Goal: Task Accomplishment & Management: Manage account settings

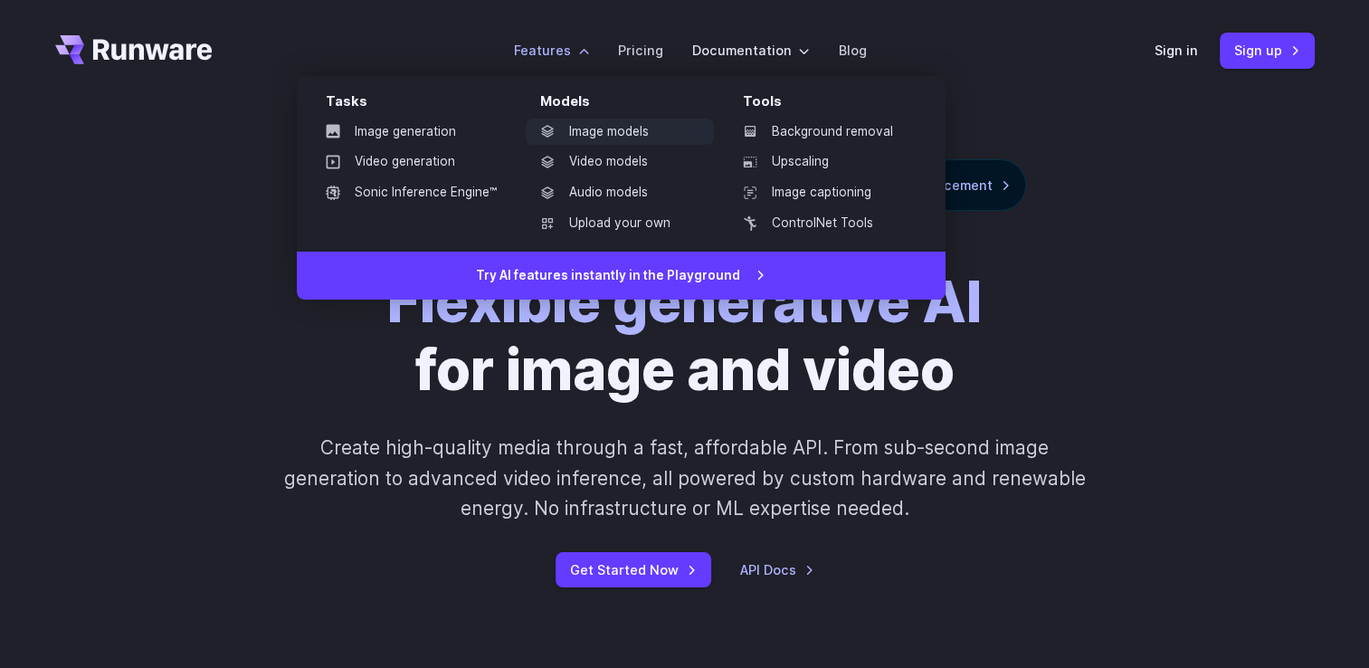
click at [642, 121] on link "Image models" at bounding box center [620, 132] width 188 height 27
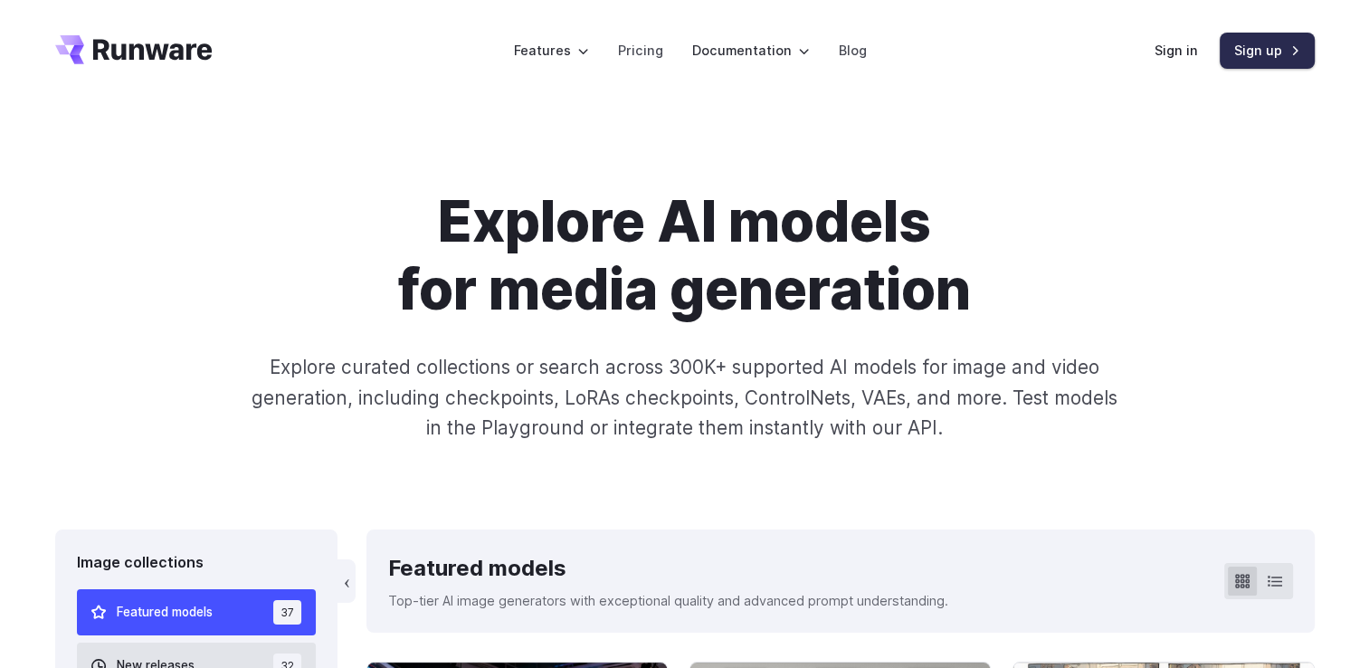
click at [1257, 48] on link "Sign up" at bounding box center [1267, 50] width 95 height 35
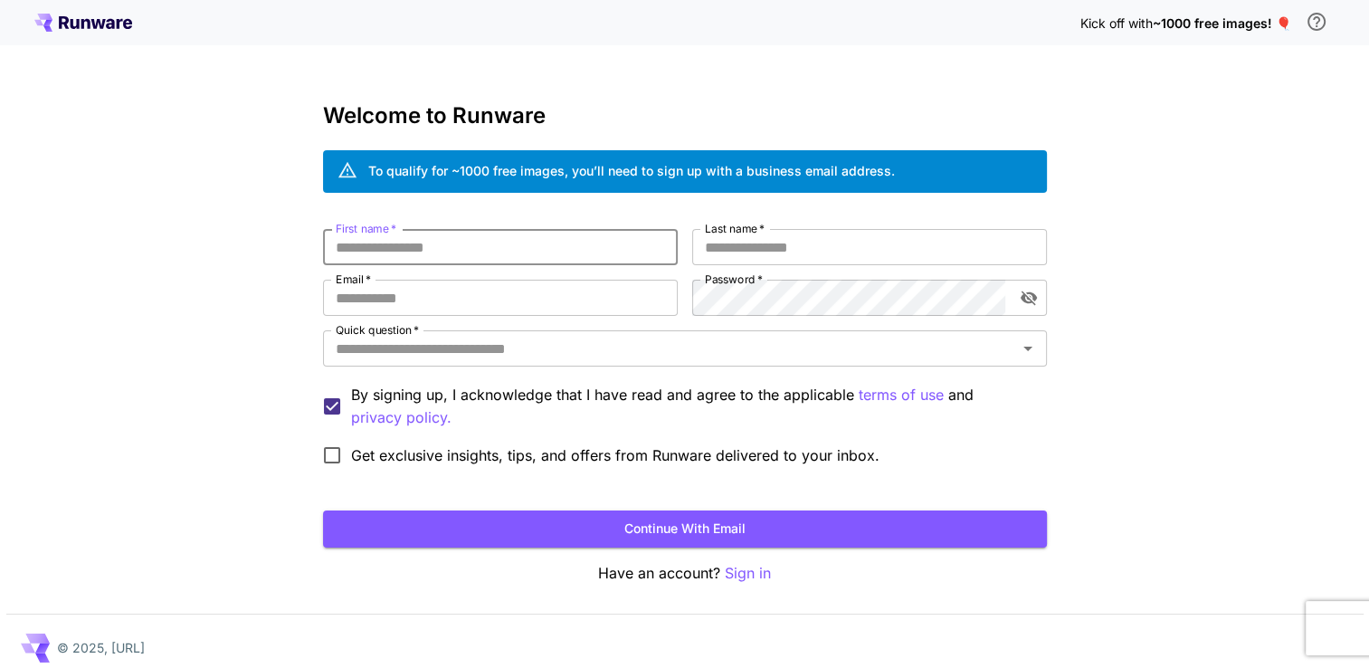
click at [493, 256] on input "First name   *" at bounding box center [500, 247] width 355 height 36
type input "*******"
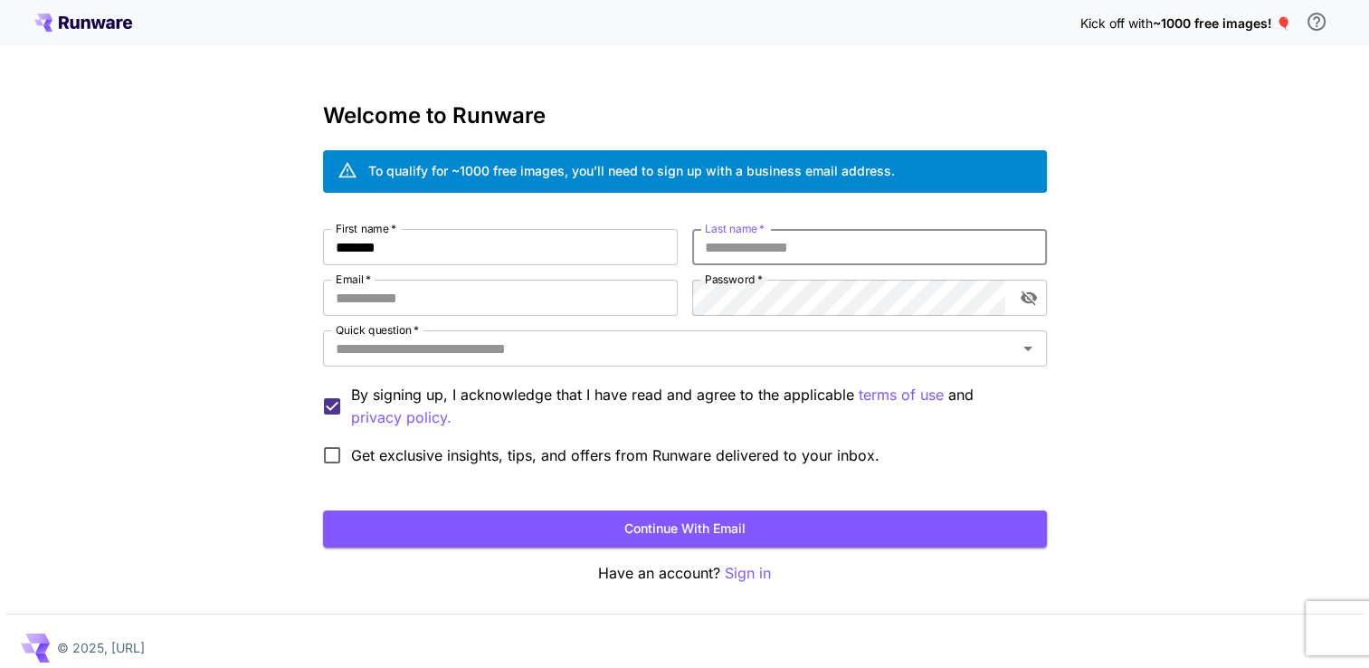
click at [754, 243] on input "Last name   *" at bounding box center [869, 247] width 355 height 36
type input "********"
click at [571, 313] on input "Email   *" at bounding box center [500, 298] width 355 height 36
type input "**********"
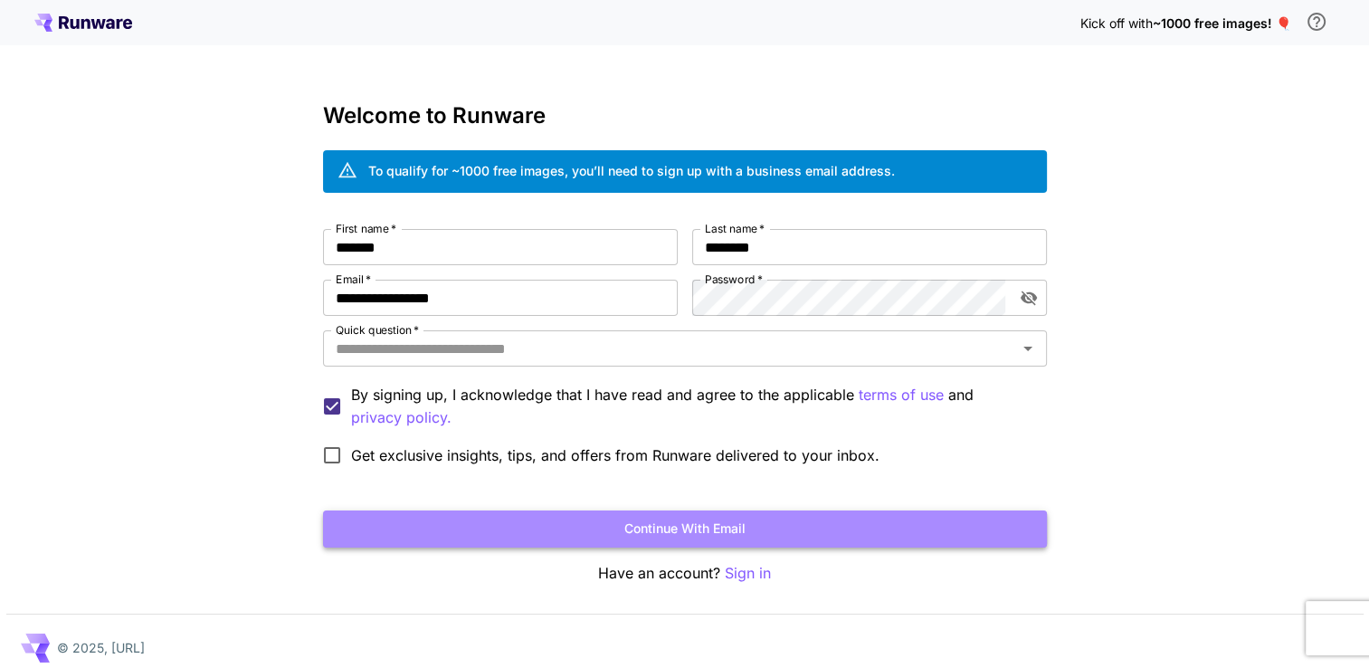
click at [618, 525] on button "Continue with email" at bounding box center [685, 528] width 724 height 37
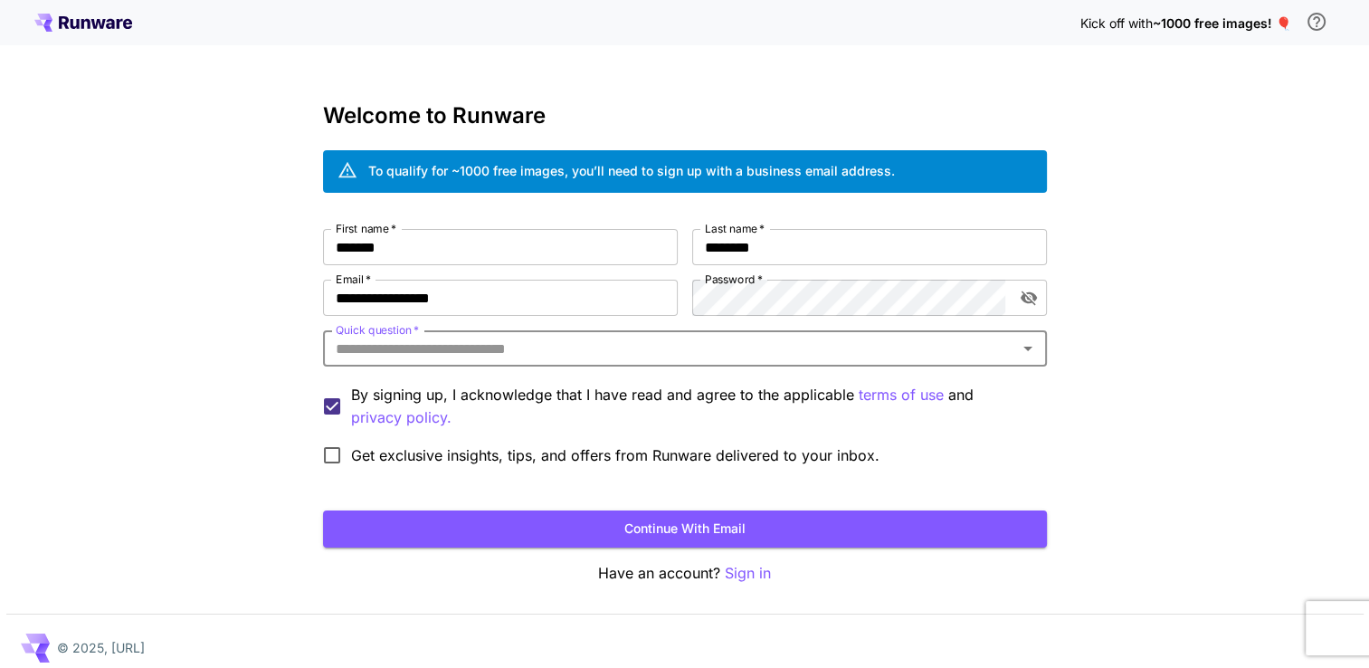
click at [470, 349] on input "Quick question   *" at bounding box center [669, 348] width 683 height 25
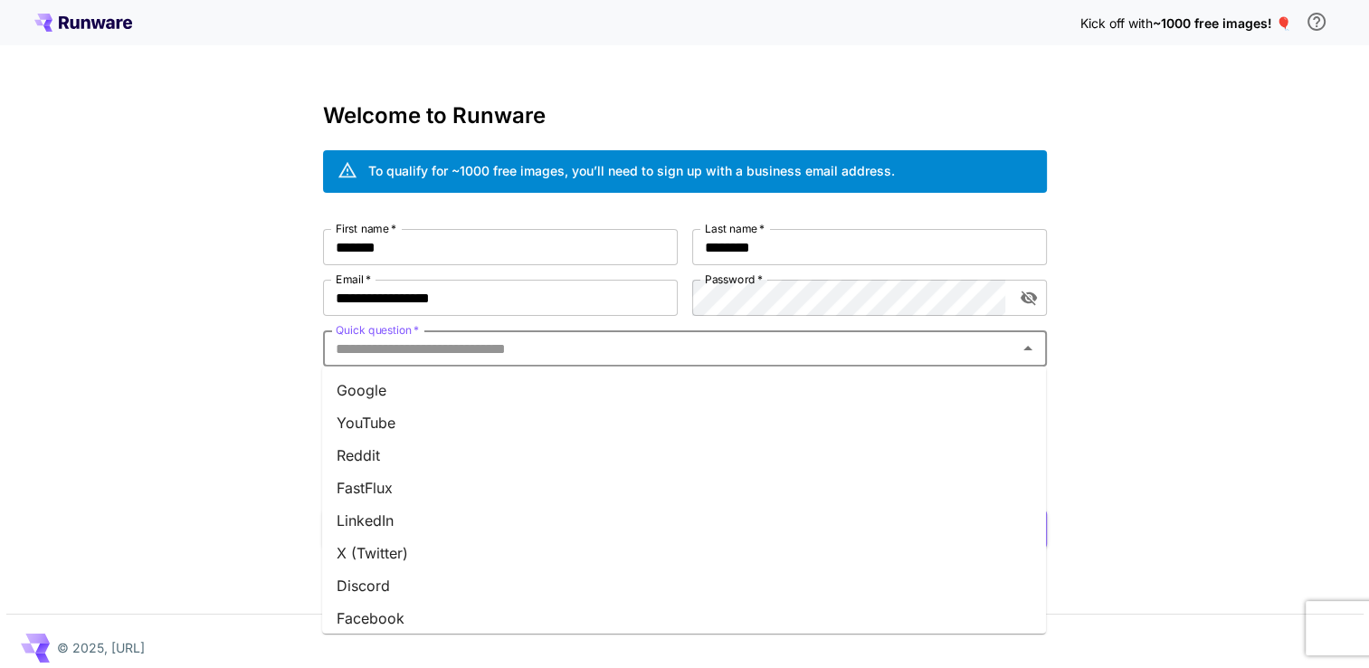
click at [425, 411] on li "YouTube" at bounding box center [684, 422] width 724 height 33
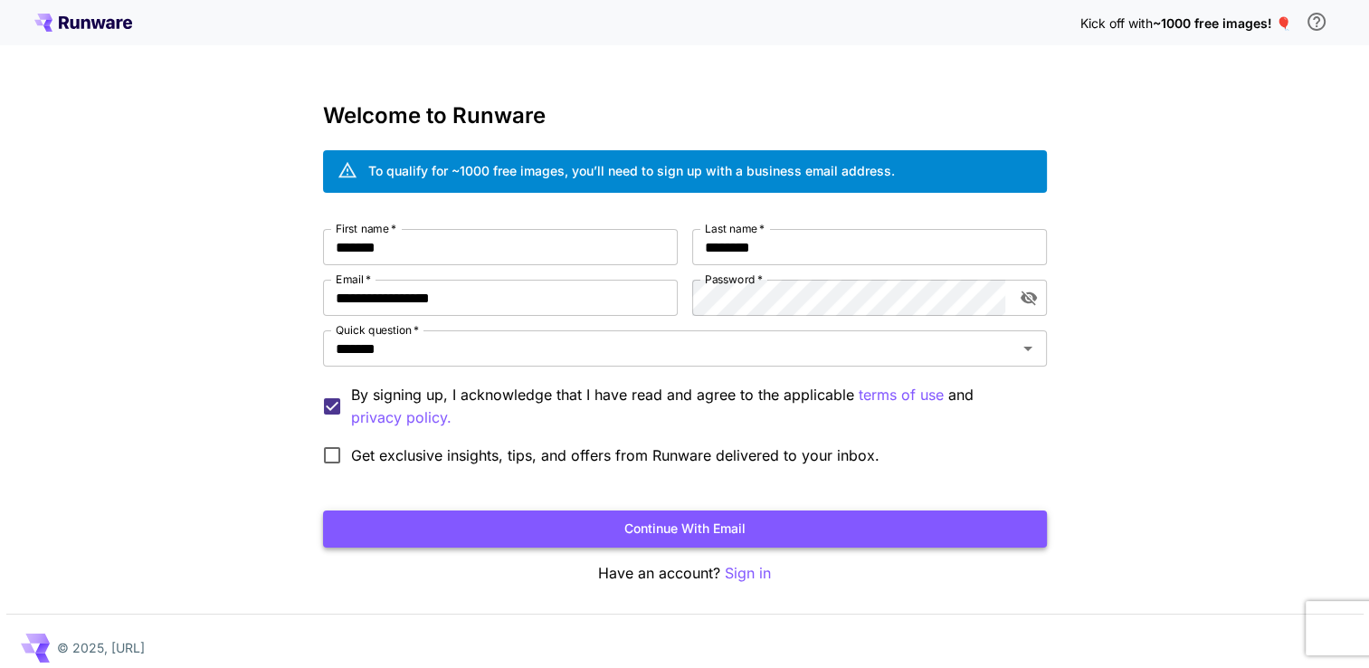
click at [472, 528] on button "Continue with email" at bounding box center [685, 528] width 724 height 37
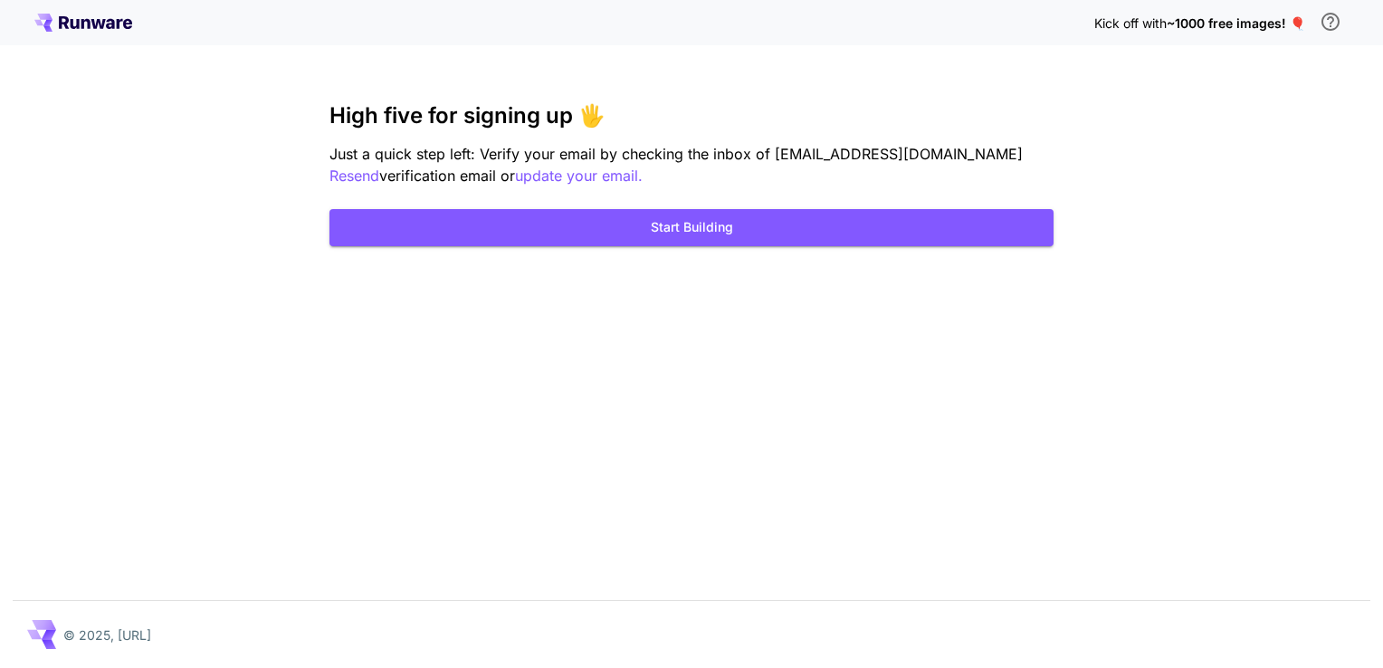
click at [1189, 25] on span "~1000 free images! 🎈" at bounding box center [1235, 22] width 138 height 15
click at [1237, 20] on span "~1000 free images! 🎈" at bounding box center [1235, 22] width 138 height 15
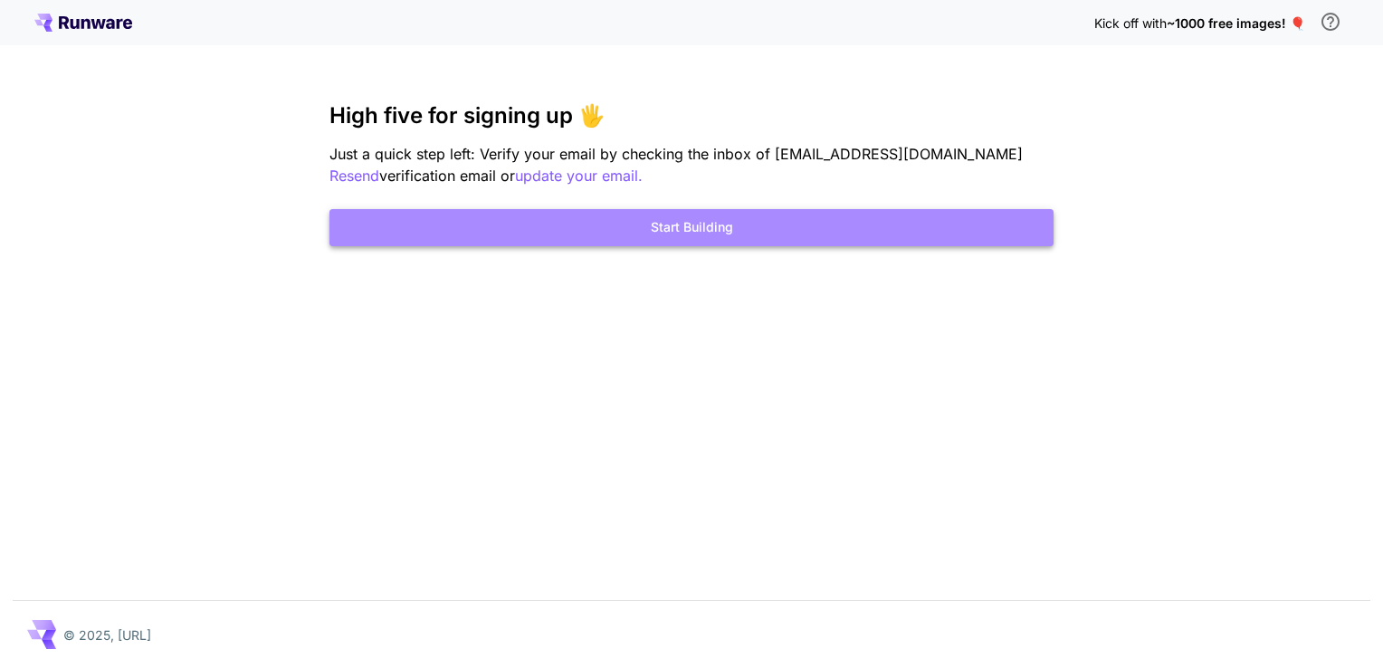
click at [775, 237] on button "Start Building" at bounding box center [691, 227] width 724 height 37
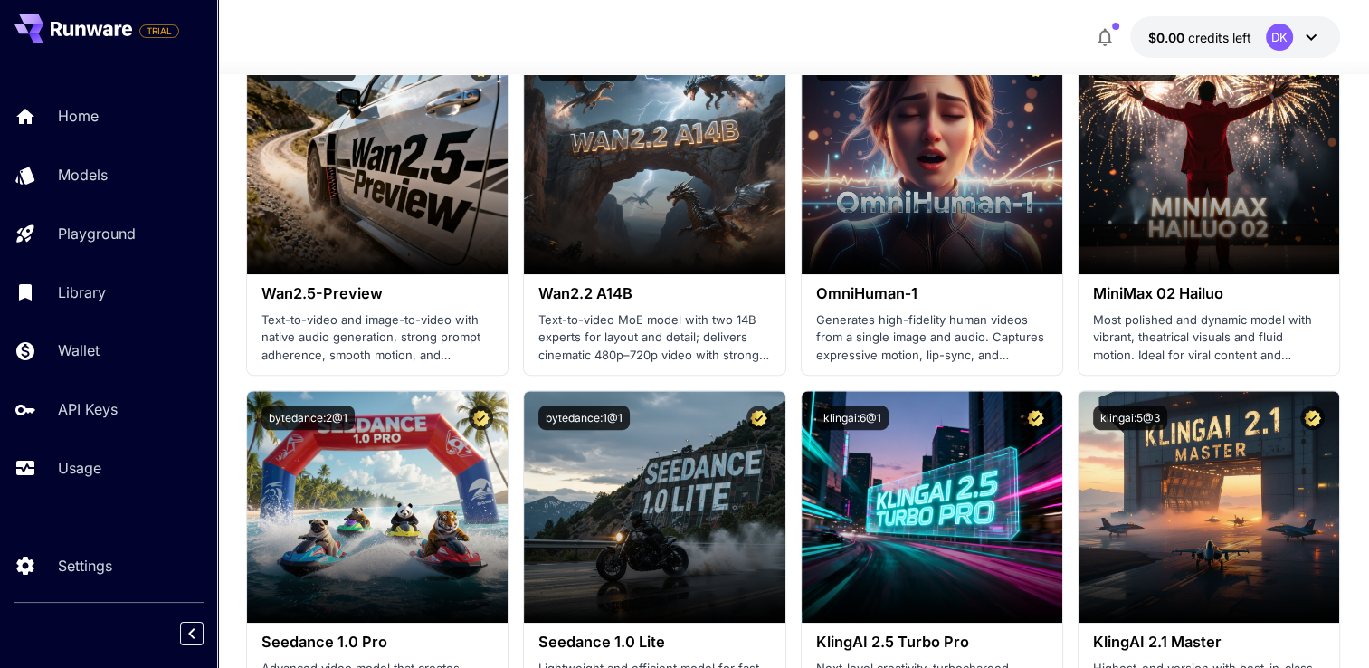
scroll to position [662, 0]
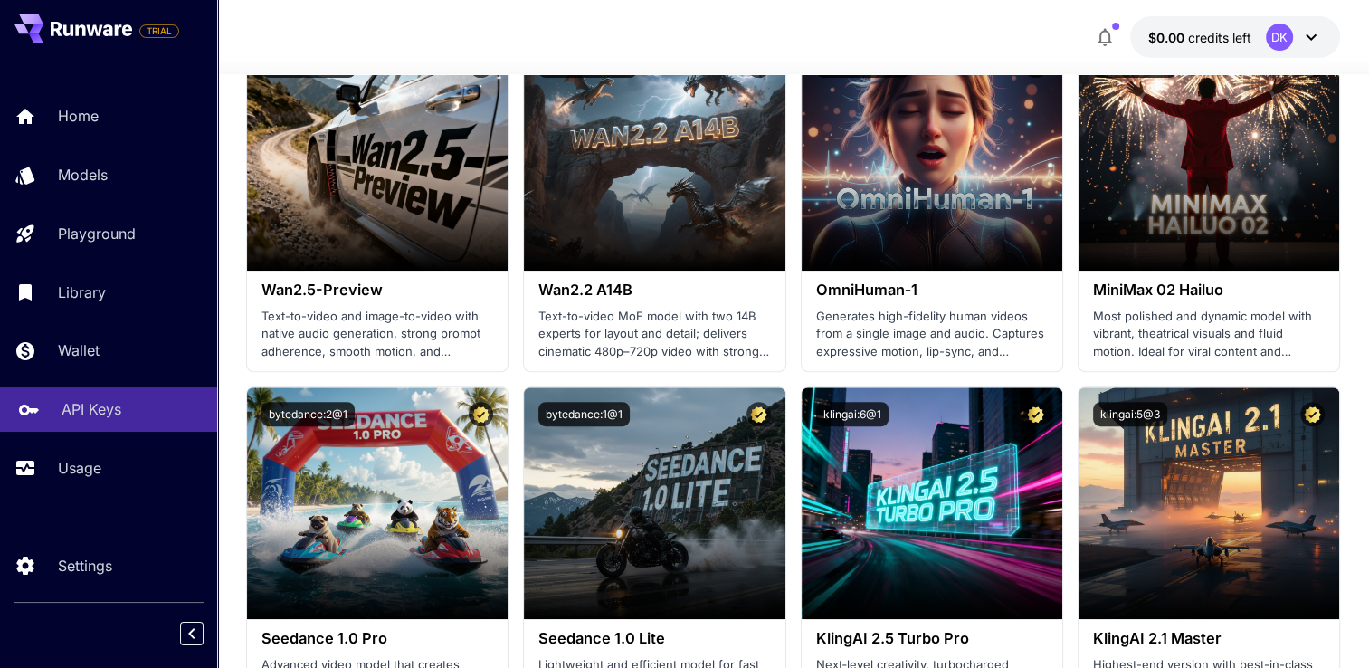
click at [100, 408] on p "API Keys" at bounding box center [92, 409] width 60 height 22
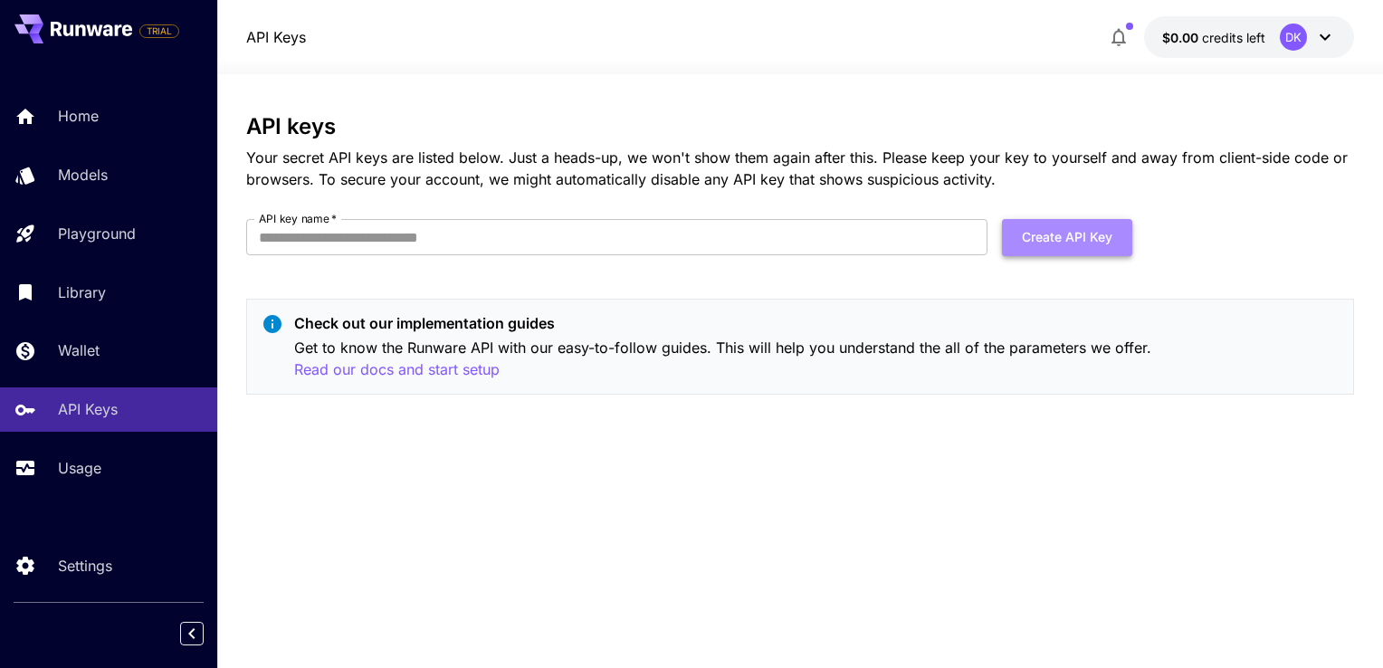
click at [1046, 242] on button "Create API Key" at bounding box center [1067, 237] width 130 height 37
click at [728, 248] on input "API key name   *" at bounding box center [616, 237] width 741 height 36
click at [677, 243] on input "API key name   *" at bounding box center [616, 237] width 741 height 36
type input "*****"
click at [1007, 233] on button "Create API Key" at bounding box center [1067, 237] width 130 height 37
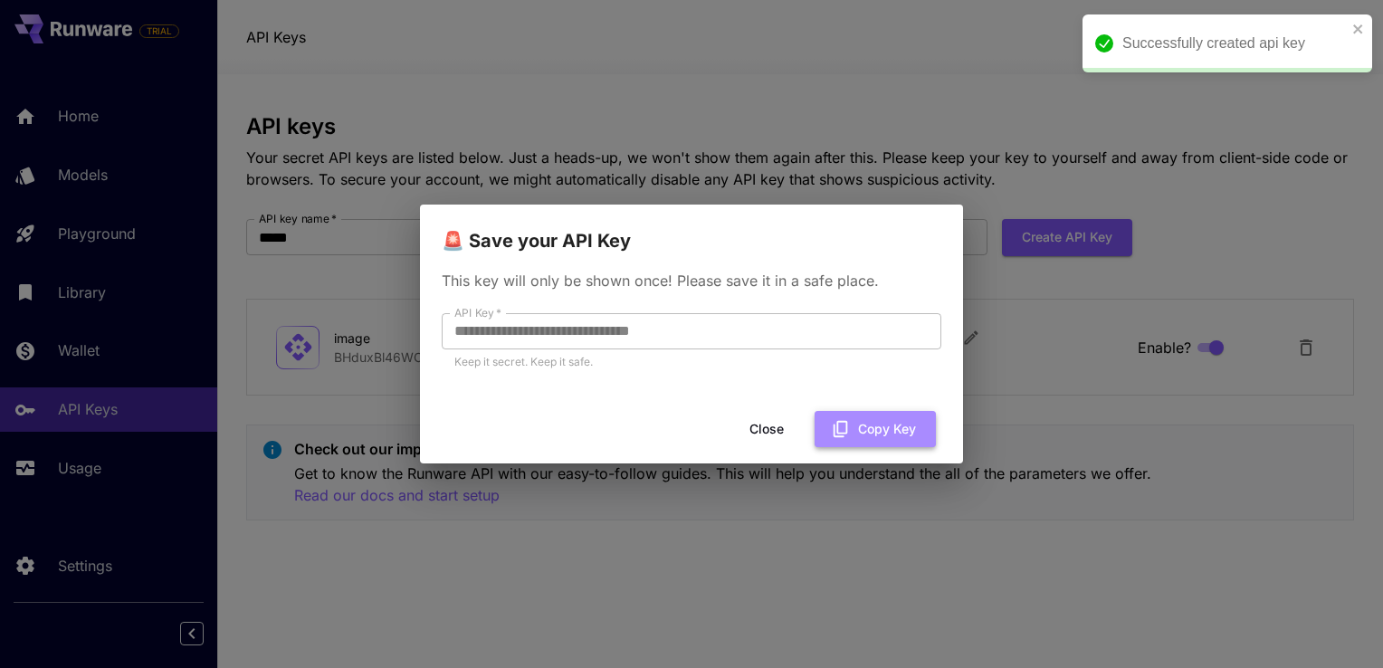
click at [901, 434] on button "Copy Key" at bounding box center [874, 429] width 121 height 37
click at [1118, 346] on div "**********" at bounding box center [691, 334] width 1383 height 668
click at [776, 433] on button "Close" at bounding box center [766, 429] width 81 height 37
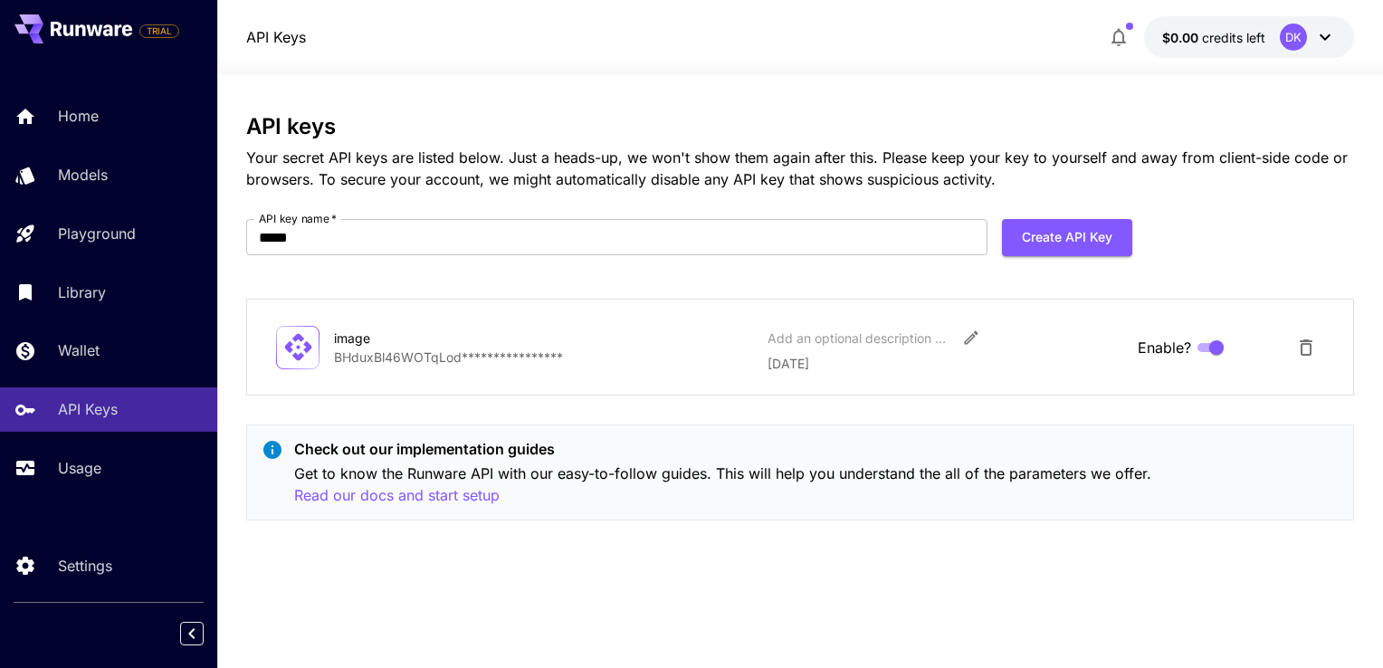
click at [1286, 30] on div "DK" at bounding box center [1293, 37] width 27 height 27
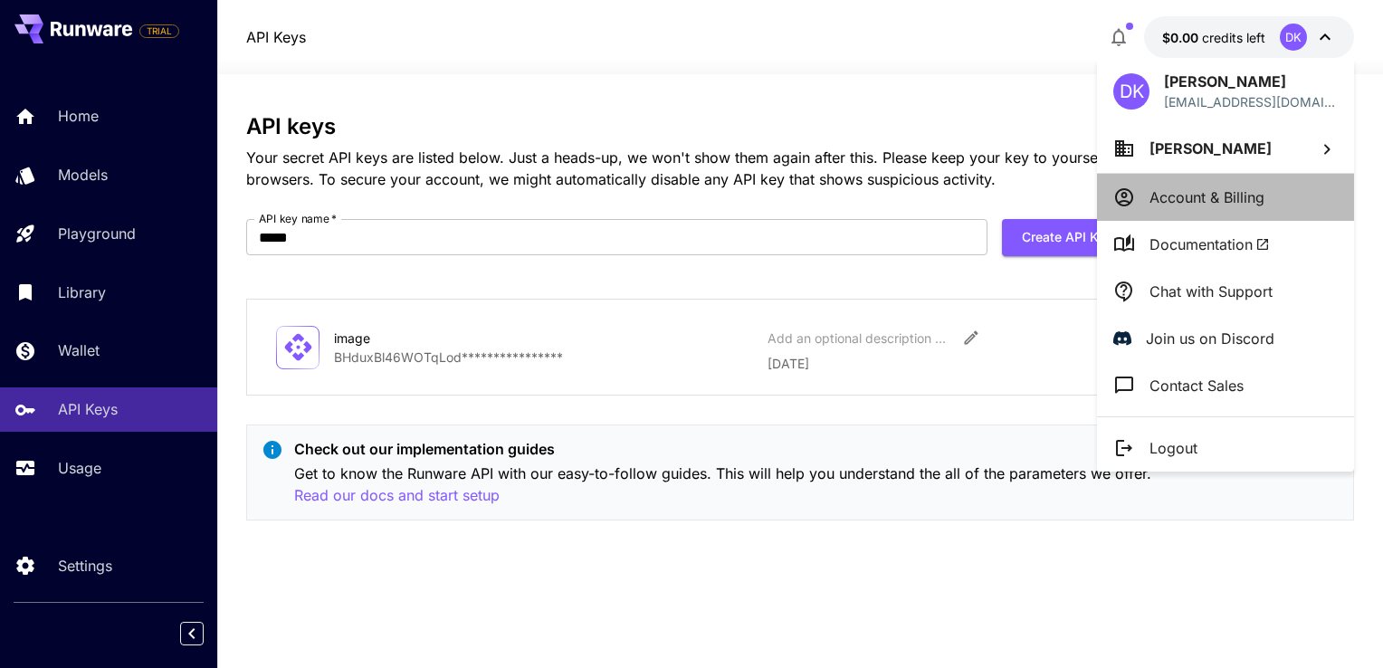
click at [1194, 195] on p "Account & Billing" at bounding box center [1206, 197] width 115 height 22
